Goal: Task Accomplishment & Management: Manage account settings

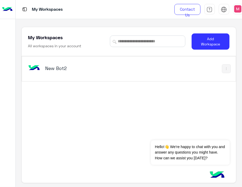
click at [234, 7] on img at bounding box center [237, 8] width 7 height 7
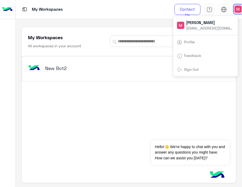
click at [194, 70] on link "Sign Out" at bounding box center [191, 69] width 15 height 4
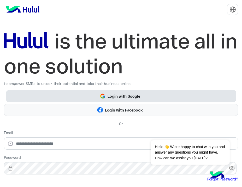
click at [167, 94] on button "Login with Google" at bounding box center [121, 96] width 230 height 12
